Goal: Information Seeking & Learning: Learn about a topic

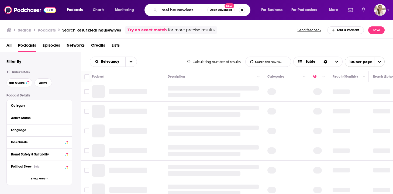
click at [176, 9] on input "real housewives" at bounding box center [183, 10] width 48 height 9
type input "Words, Images, & Worlds"
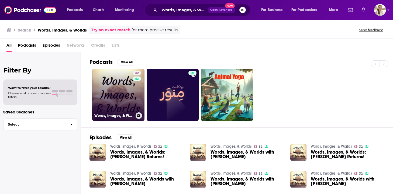
click at [128, 96] on link "32 Words, Images, & Worlds" at bounding box center [118, 95] width 52 height 52
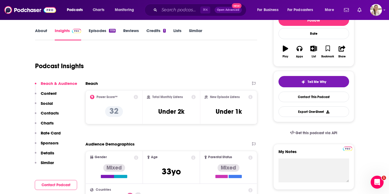
scroll to position [70, 0]
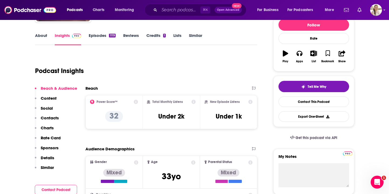
click at [104, 38] on link "Episodes 1119" at bounding box center [102, 39] width 27 height 12
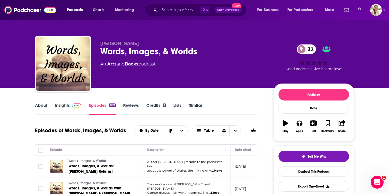
click at [75, 105] on img at bounding box center [76, 106] width 9 height 4
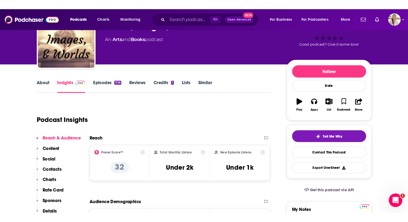
scroll to position [88, 0]
